Goal: Task Accomplishment & Management: Manage account settings

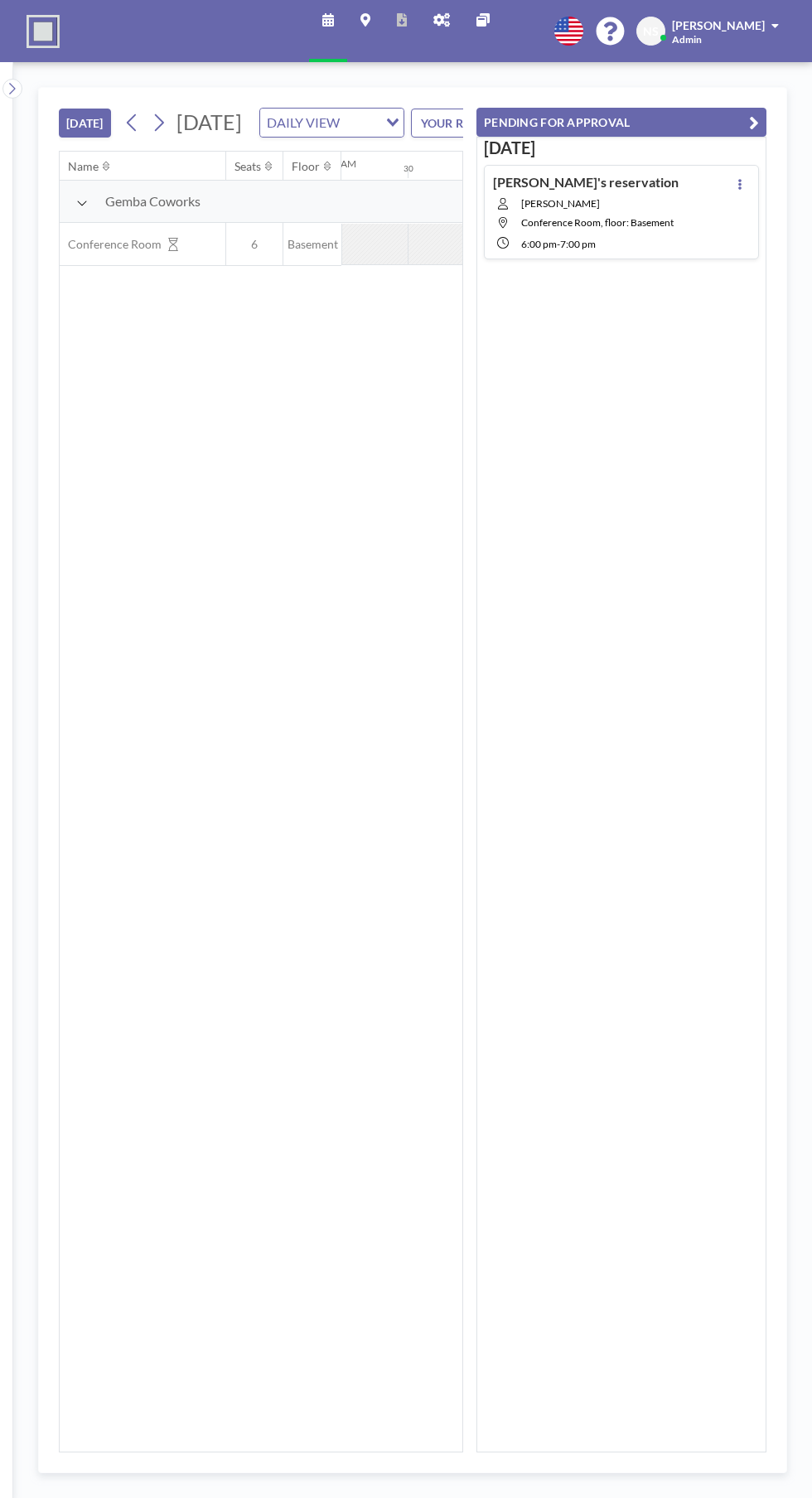
scroll to position [0, 1457]
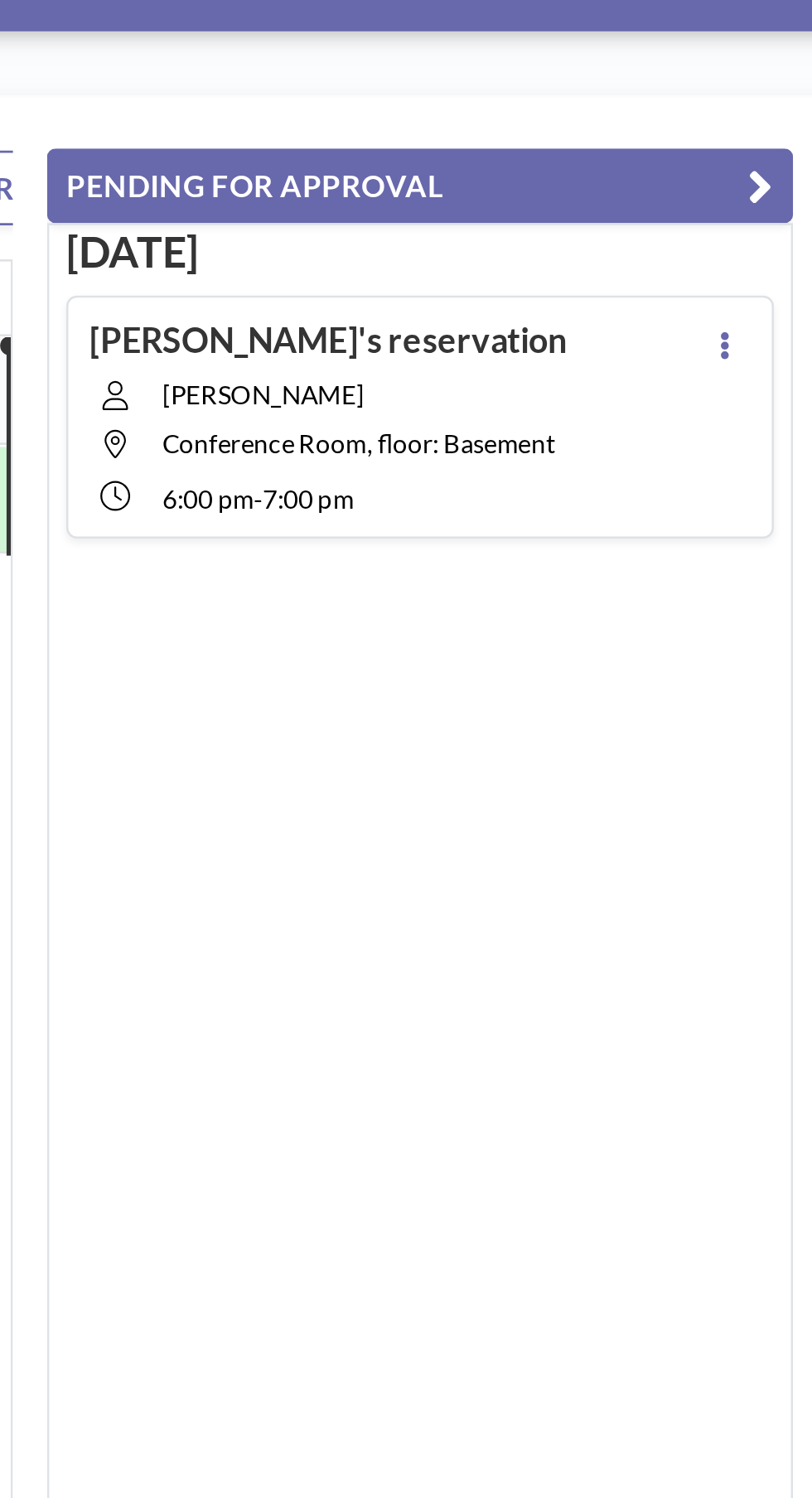
click at [740, 183] on icon at bounding box center [739, 184] width 3 height 11
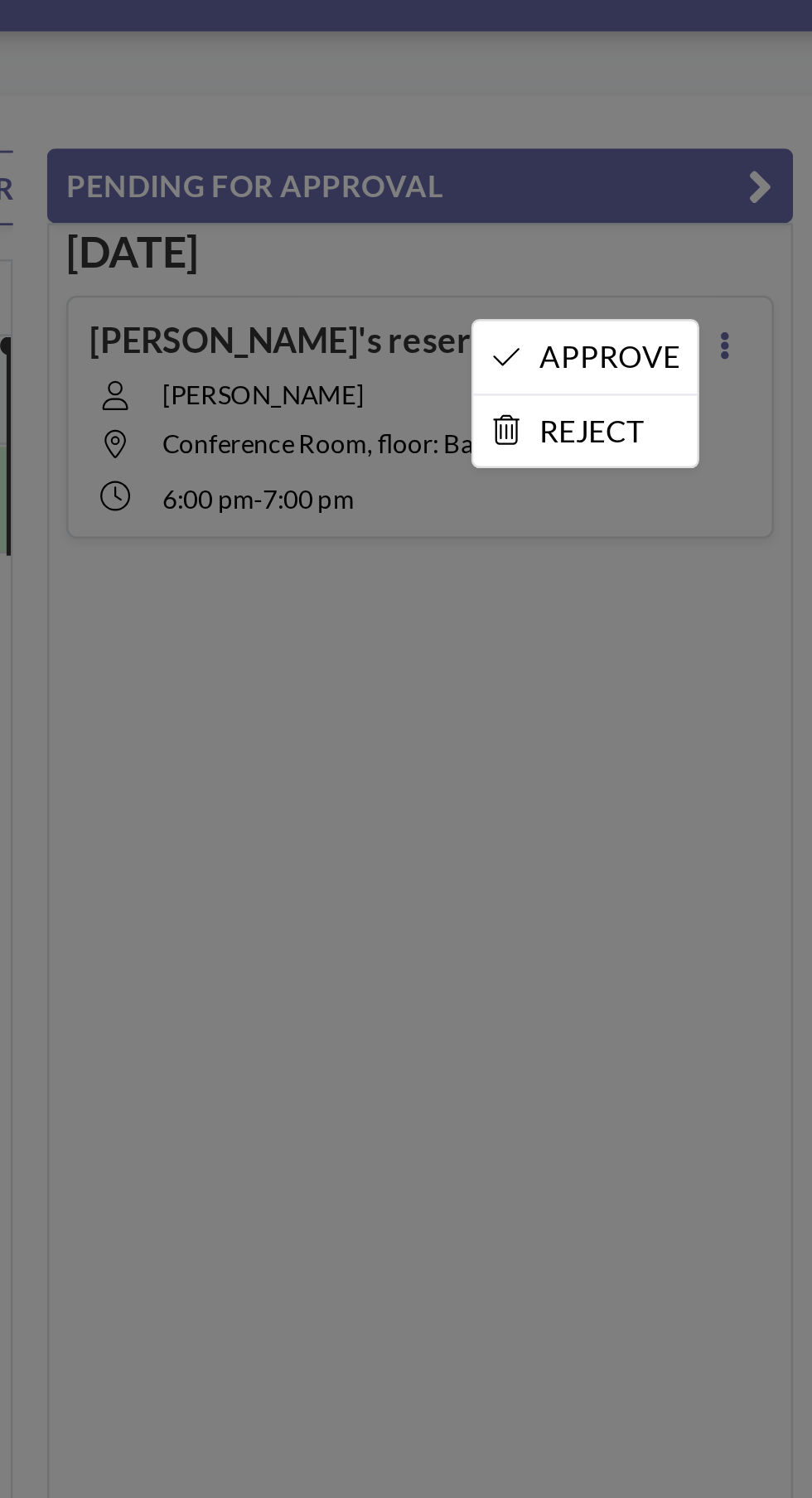
click at [695, 198] on li "APPROVE" at bounding box center [685, 188] width 87 height 28
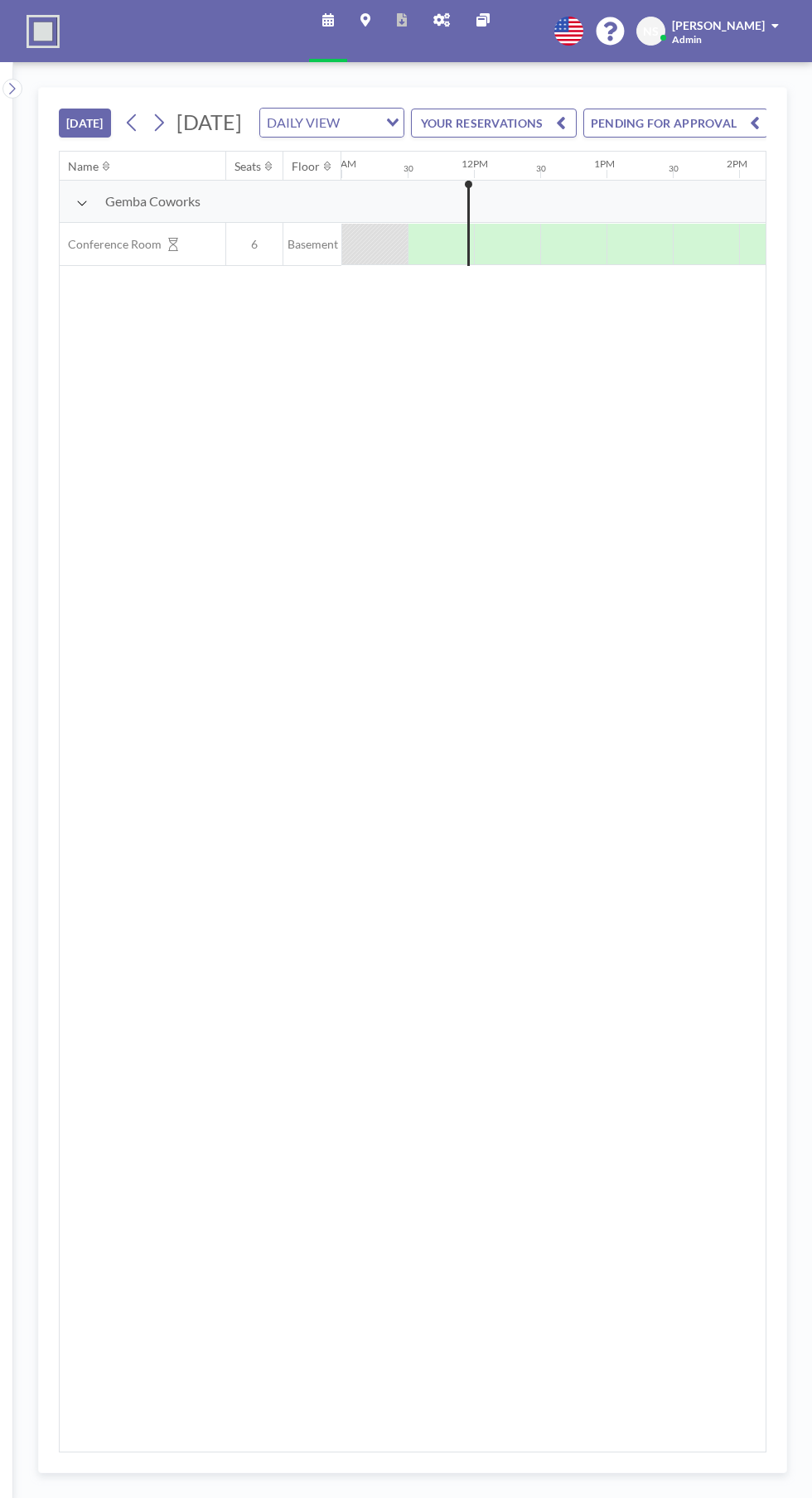
click at [706, 138] on button "PENDING FOR APPROVAL" at bounding box center [674, 123] width 184 height 29
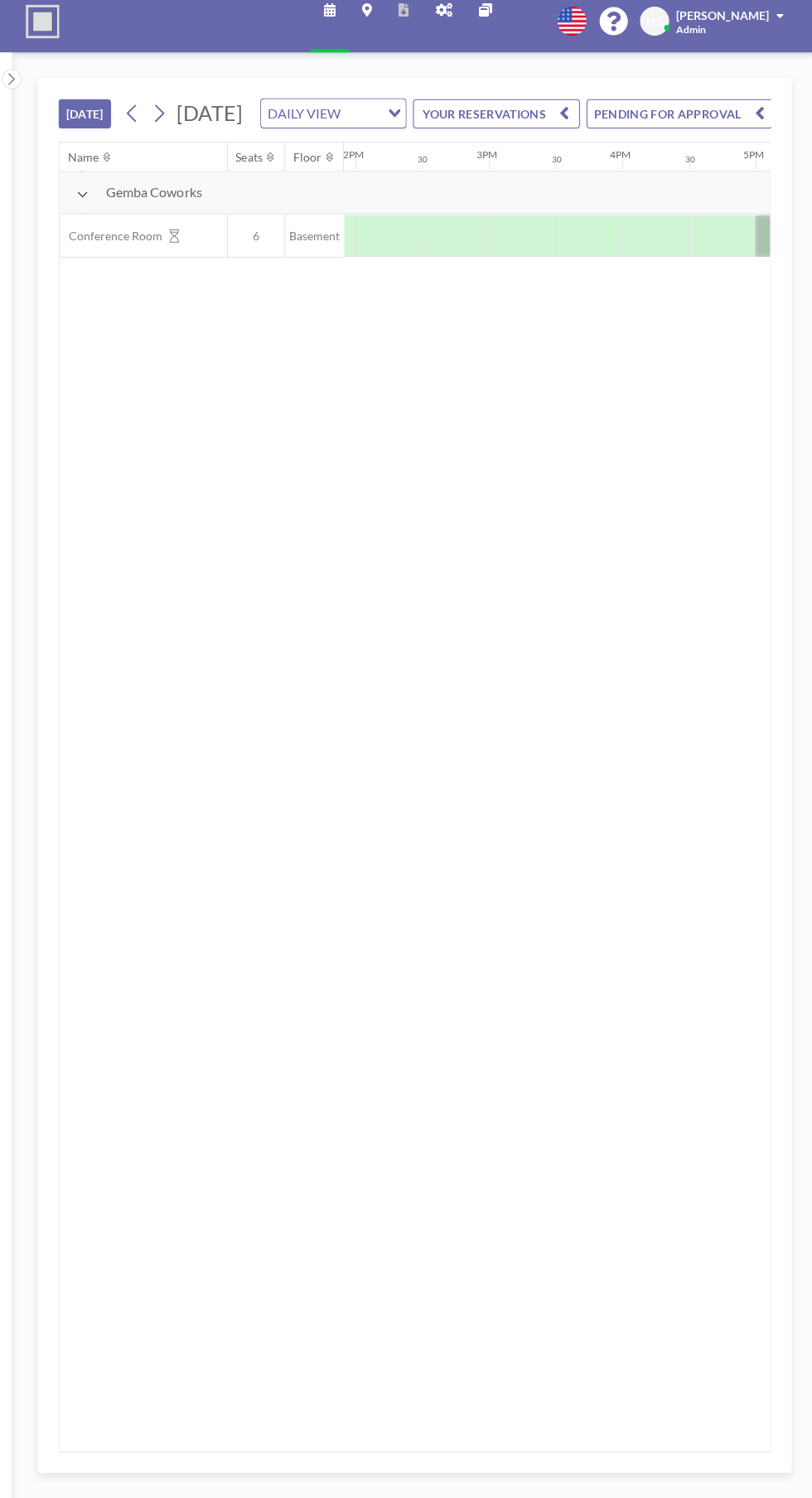
scroll to position [0, 1830]
click at [722, 107] on div "YOUR RESERVATIONS PENDING FOR APPROVAL" at bounding box center [586, 129] width 364 height 43
click at [712, 118] on button "PENDING FOR APPROVAL" at bounding box center [674, 123] width 184 height 29
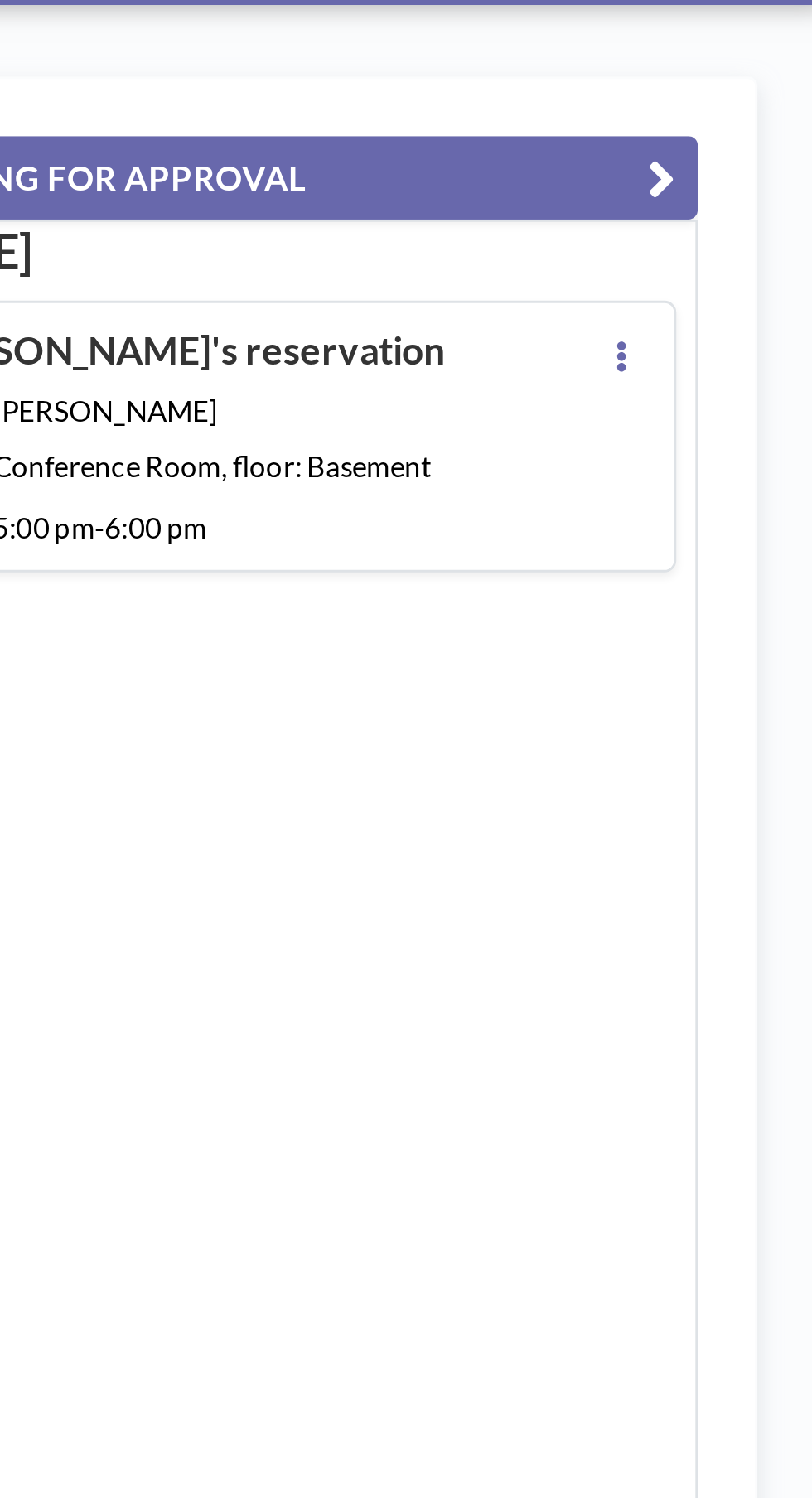
scroll to position [24, 0]
click at [740, 179] on icon at bounding box center [739, 184] width 3 height 11
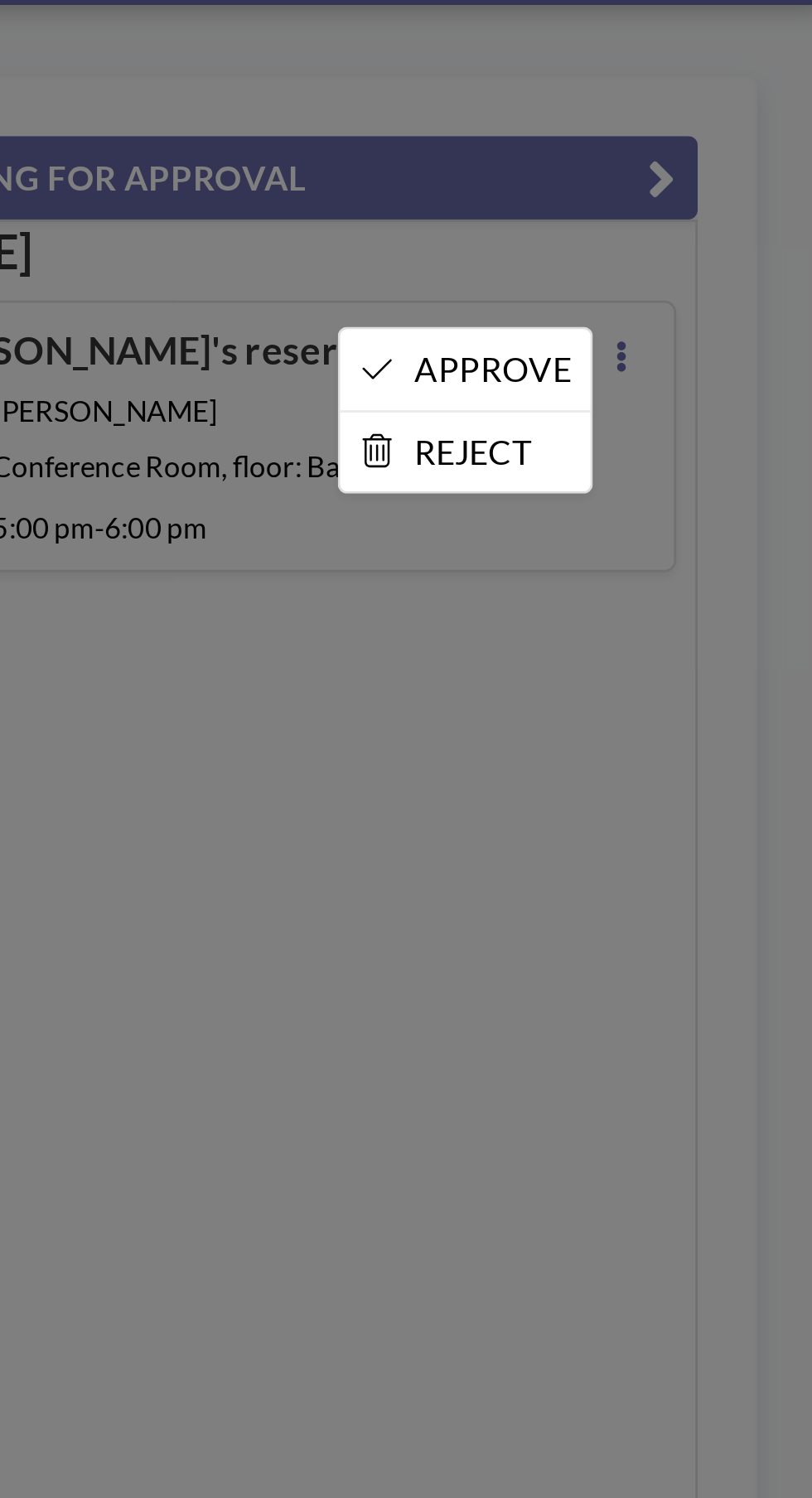
click at [698, 175] on li "APPROVE" at bounding box center [685, 188] width 87 height 28
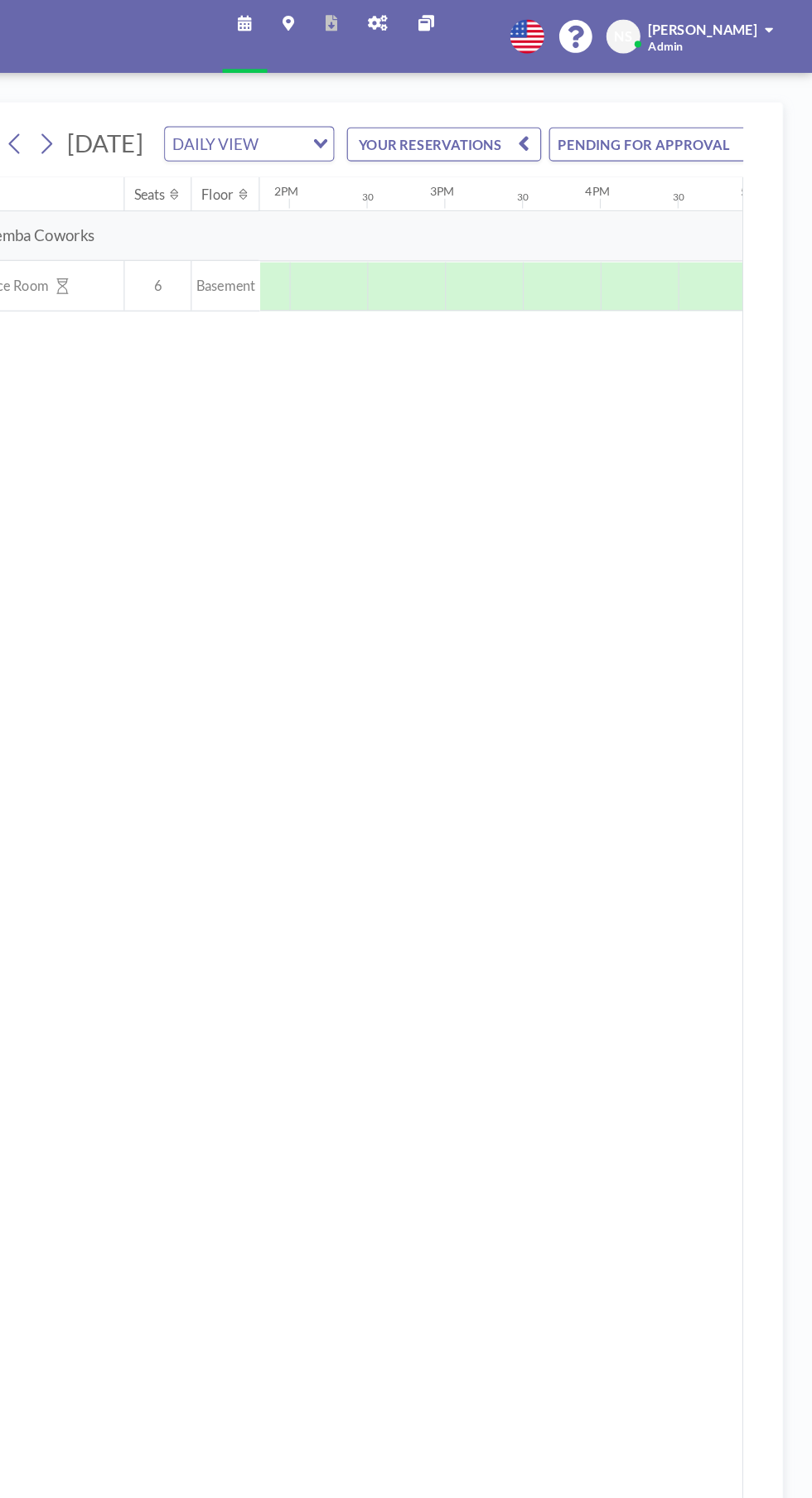
scroll to position [0, 1829]
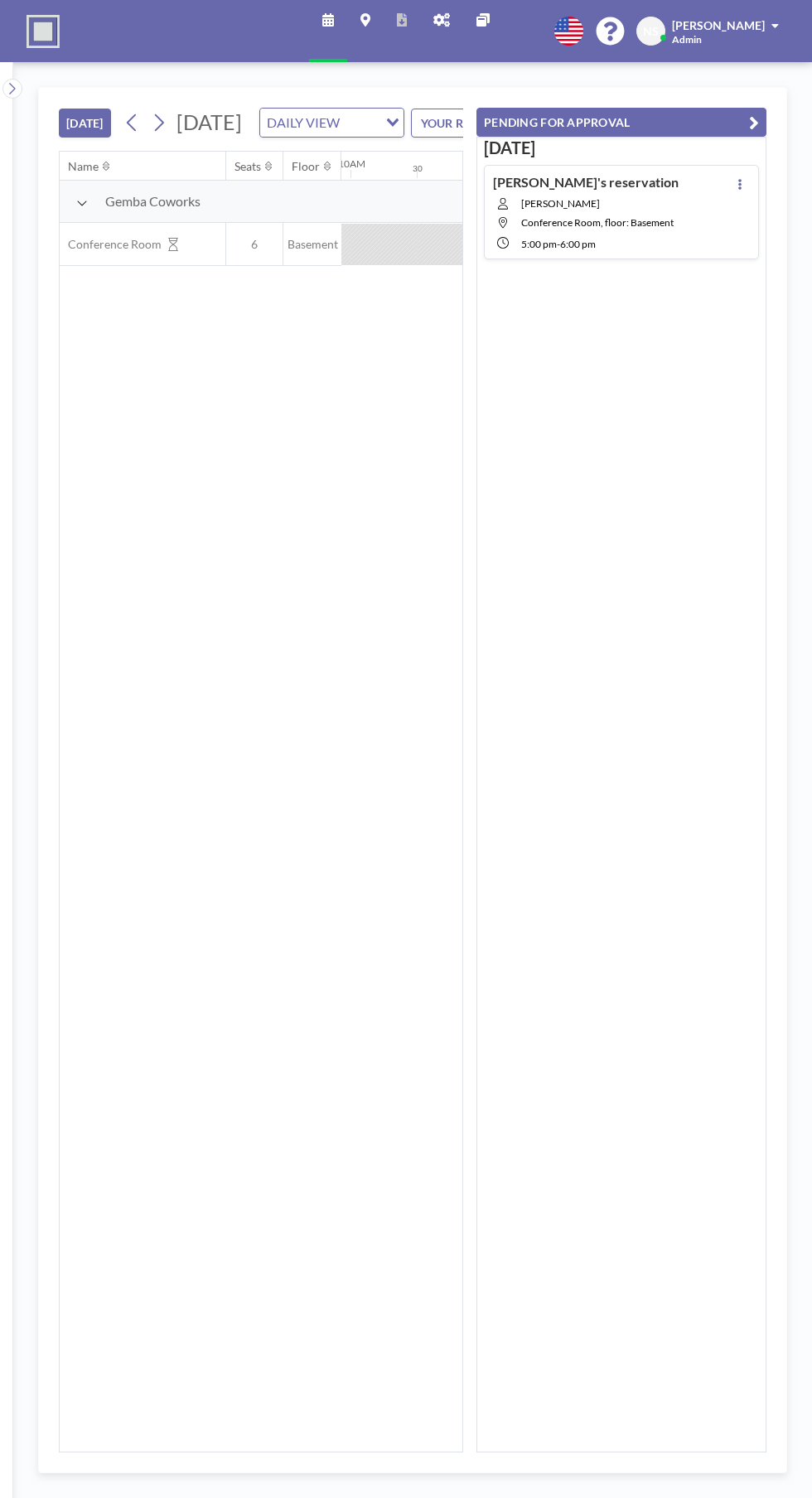
scroll to position [0, 1457]
